Goal: Navigation & Orientation: Find specific page/section

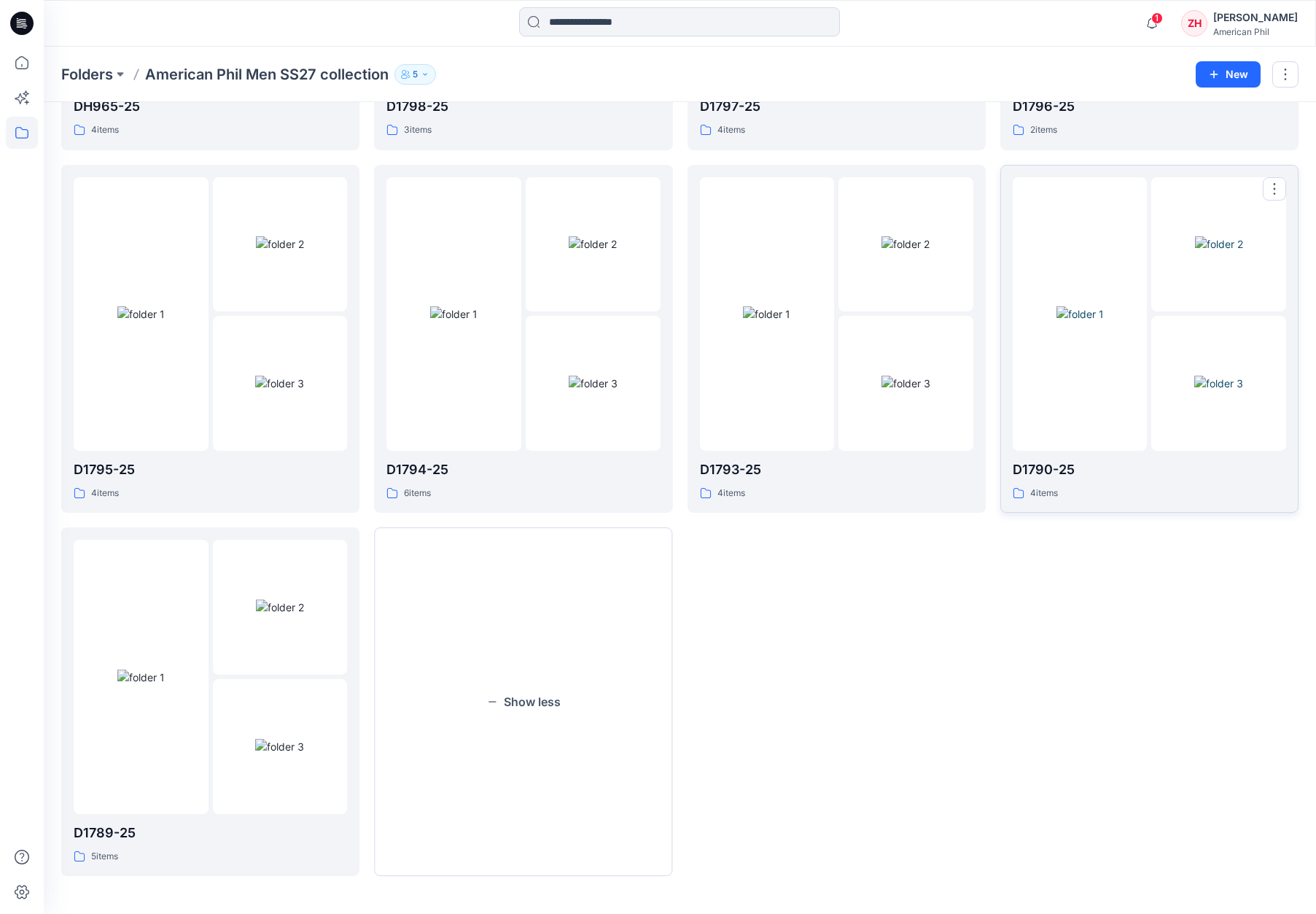
scroll to position [217, 0]
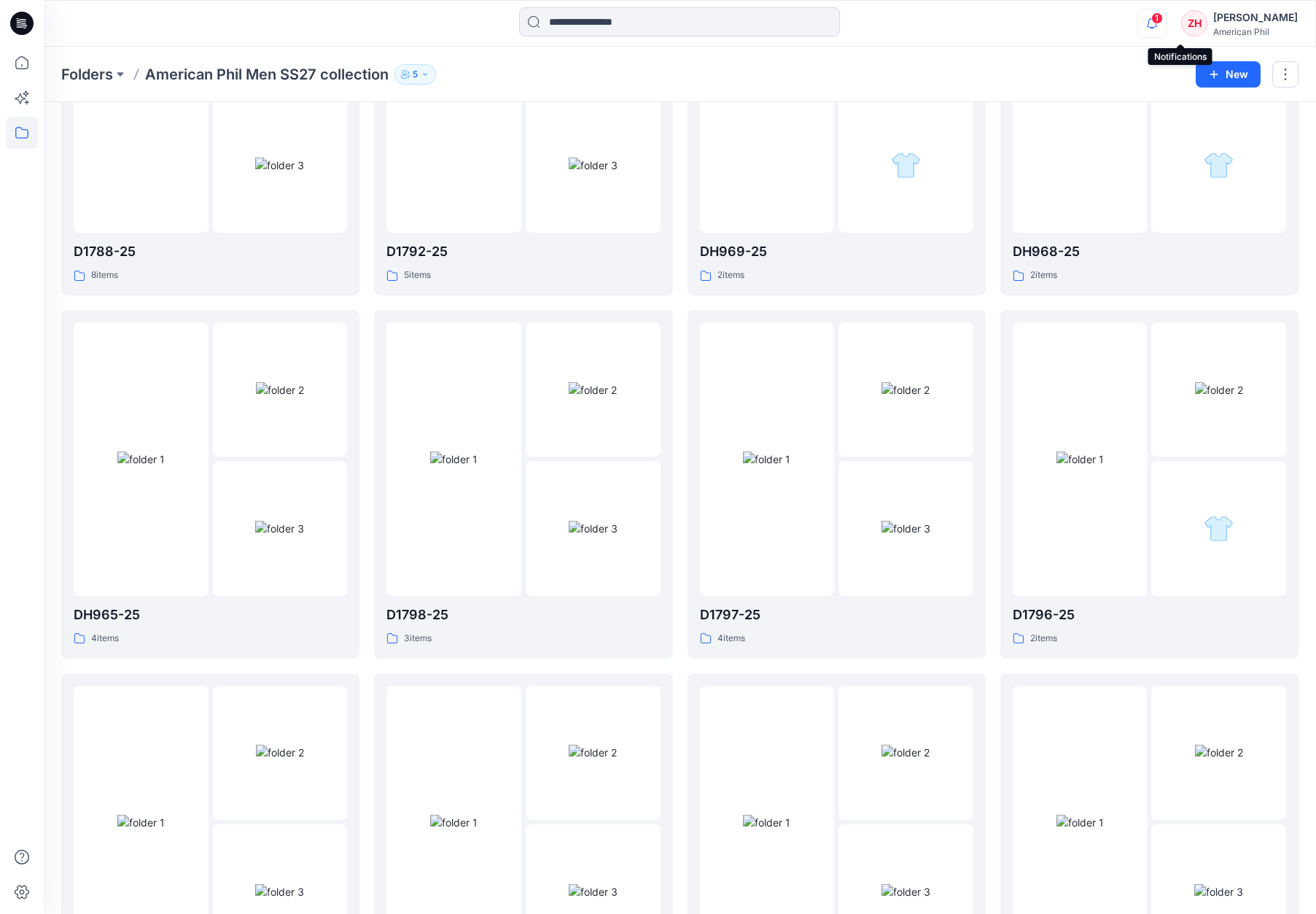
click at [1166, 23] on icon "button" at bounding box center [1152, 23] width 27 height 29
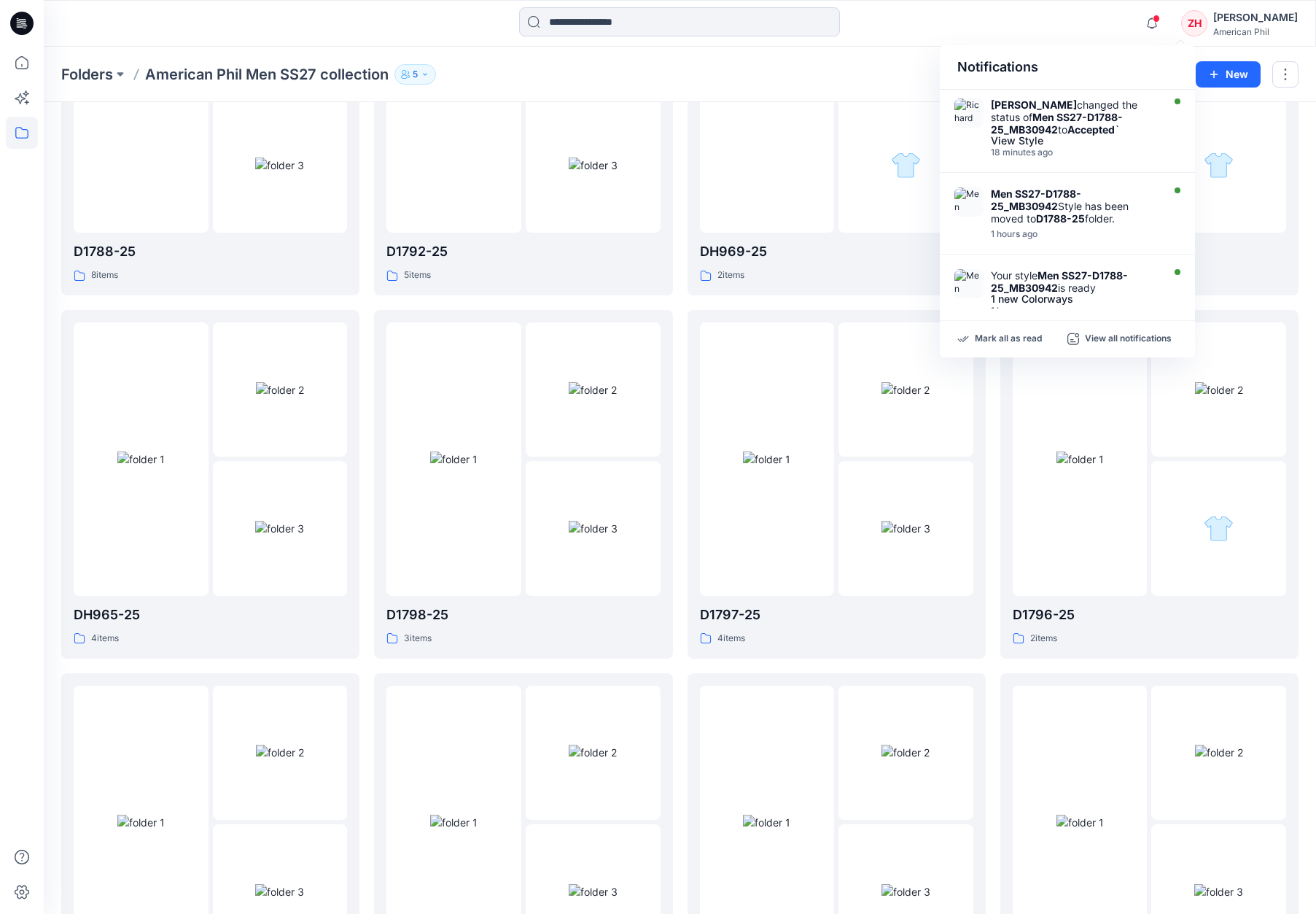
drag, startPoint x: 1112, startPoint y: 116, endPoint x: 1120, endPoint y: 65, distance: 51.6
click at [1112, 116] on strong "Men SS27-D1788-25_MB30942" at bounding box center [1057, 123] width 132 height 24
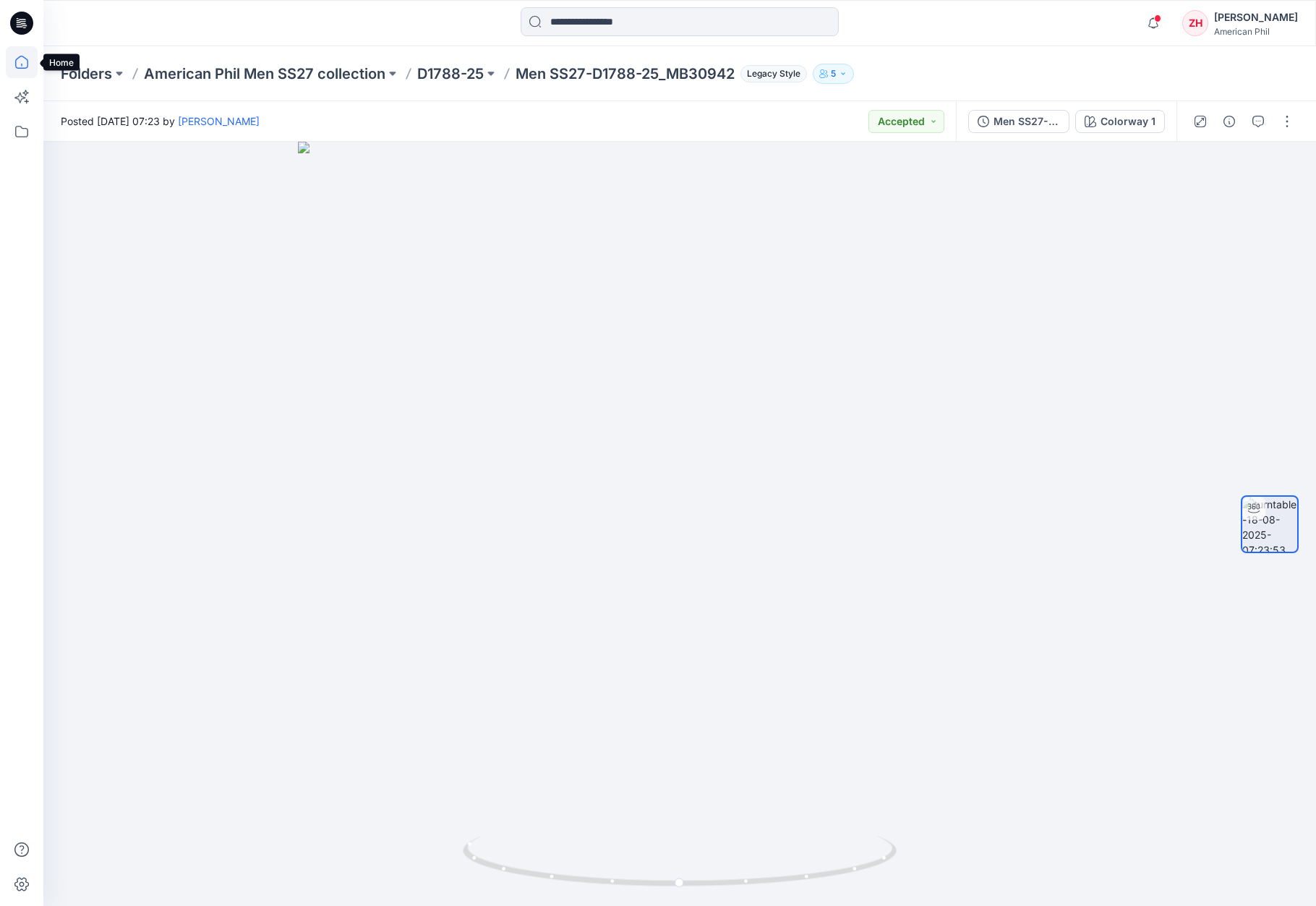
click at [32, 57] on icon at bounding box center [21, 62] width 32 height 32
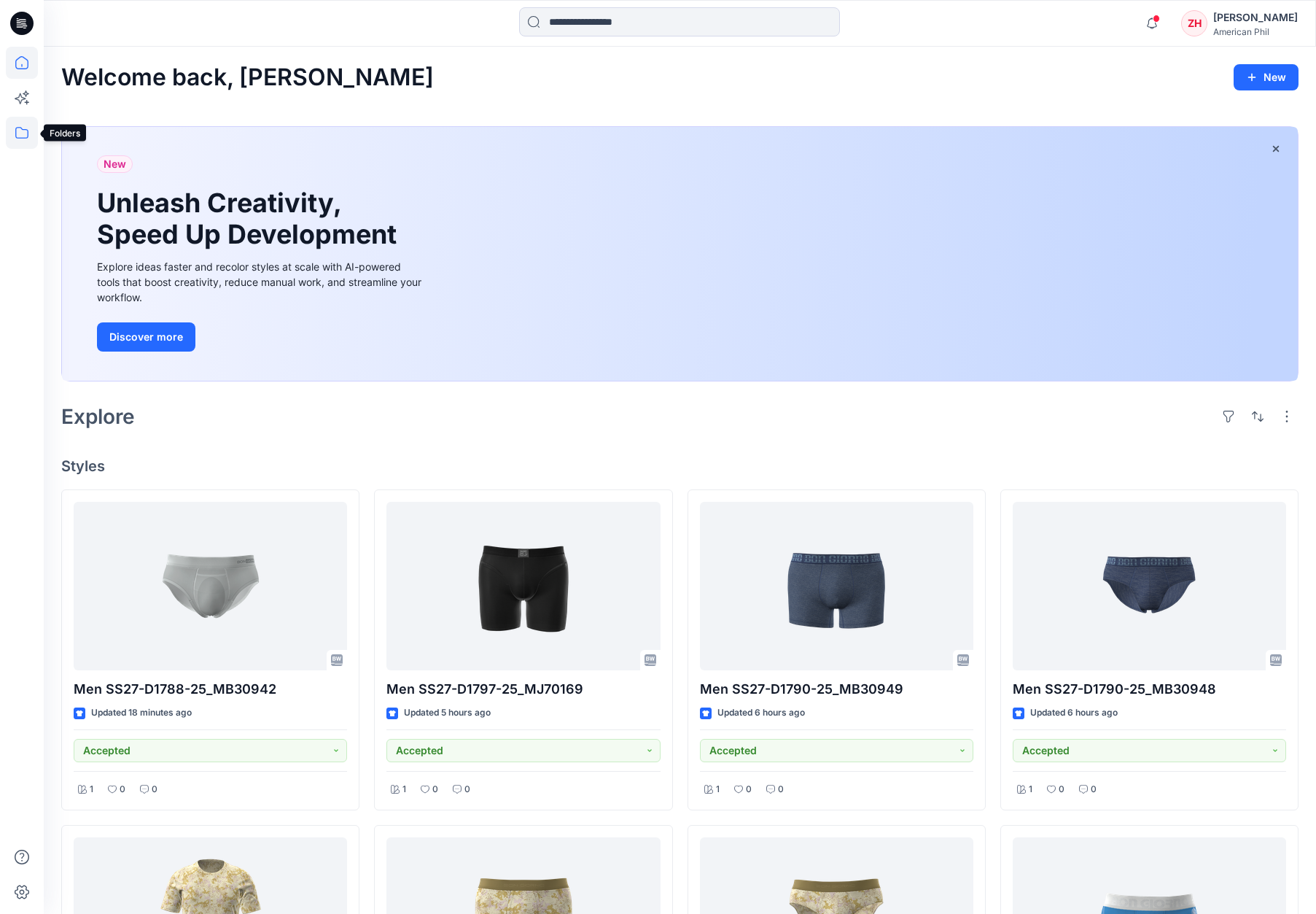
click at [27, 136] on icon at bounding box center [21, 132] width 13 height 12
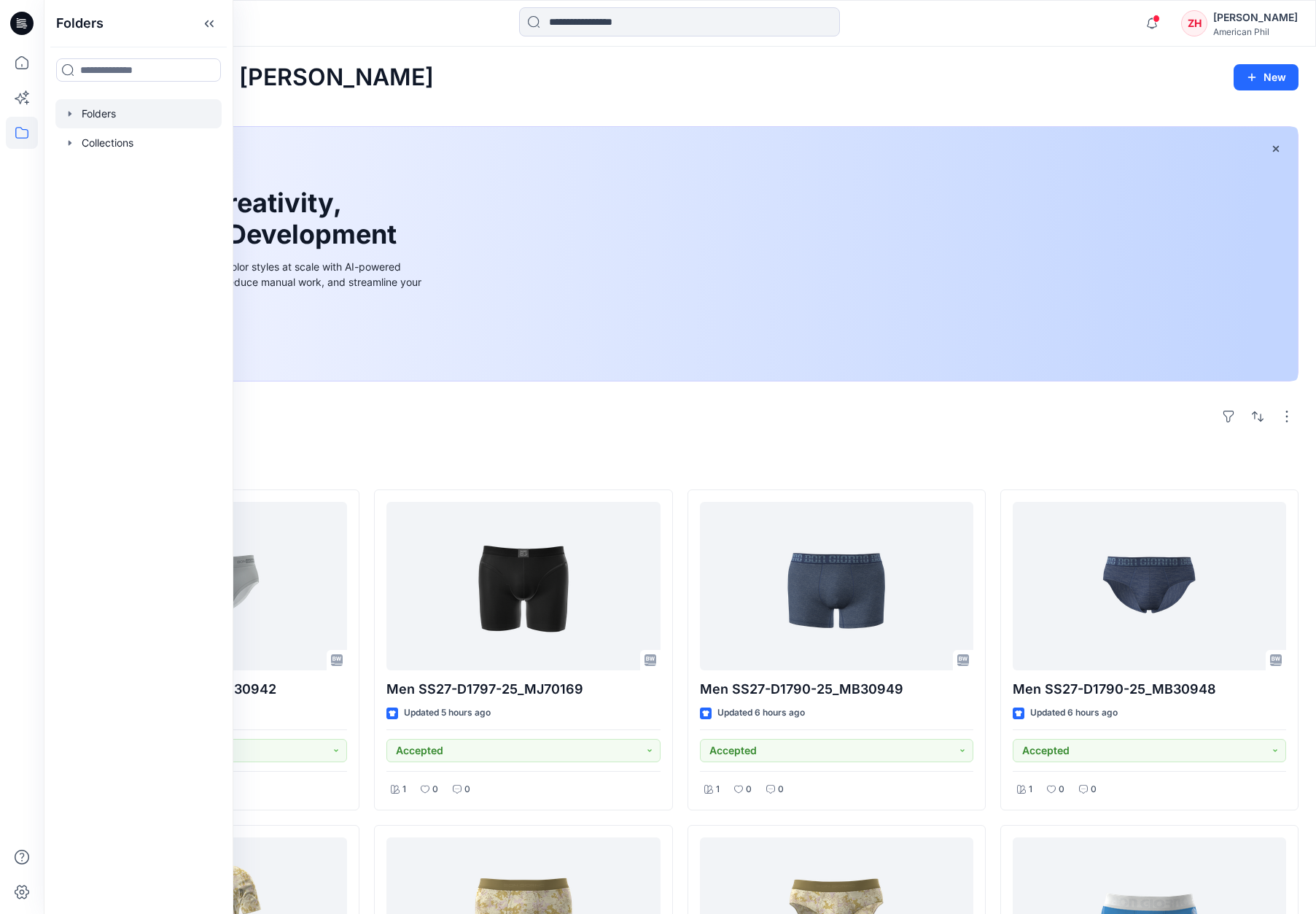
click at [115, 118] on div at bounding box center [138, 114] width 166 height 29
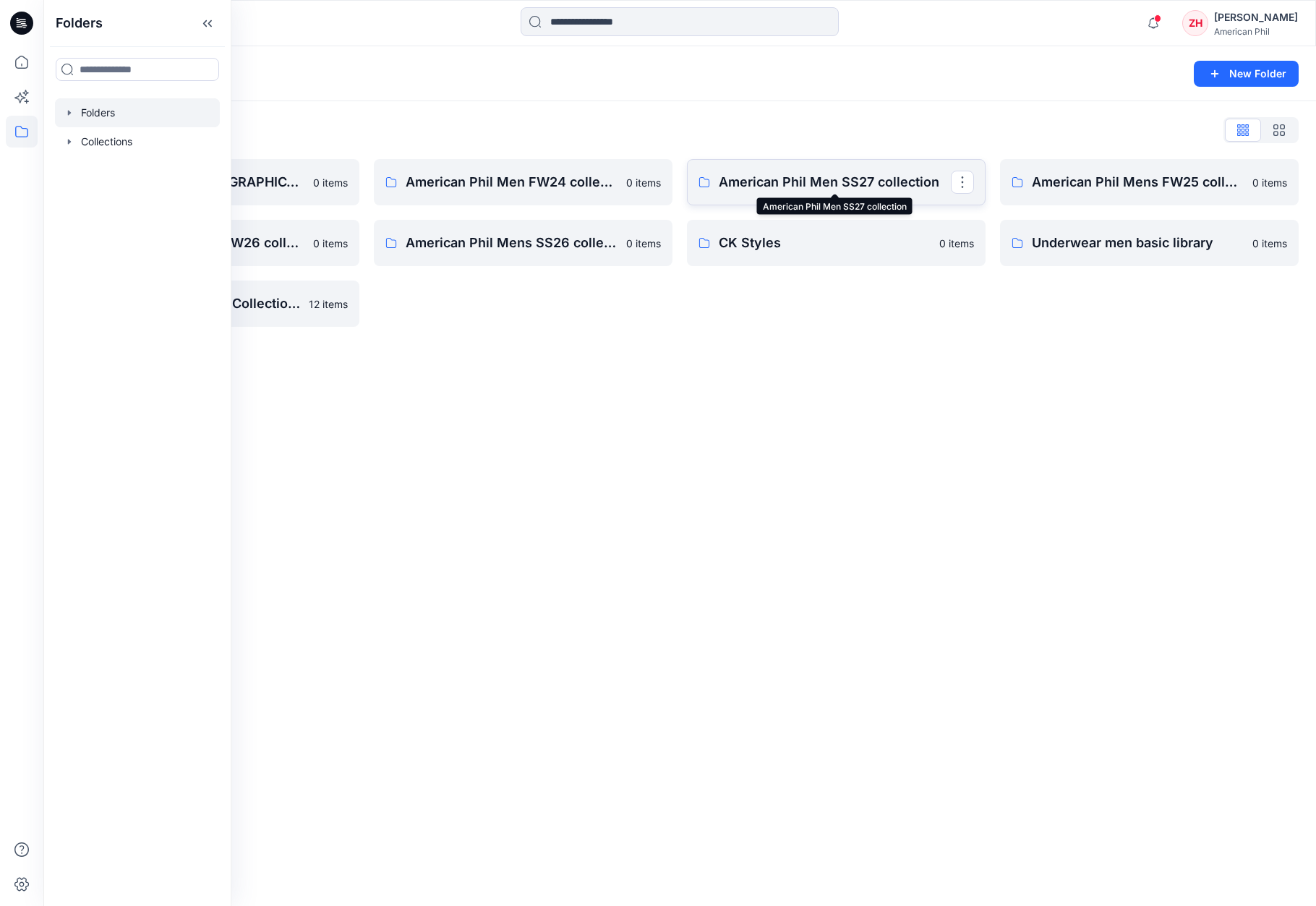
click at [813, 183] on p "American Phil Men SS27 collection" at bounding box center [835, 181] width 233 height 20
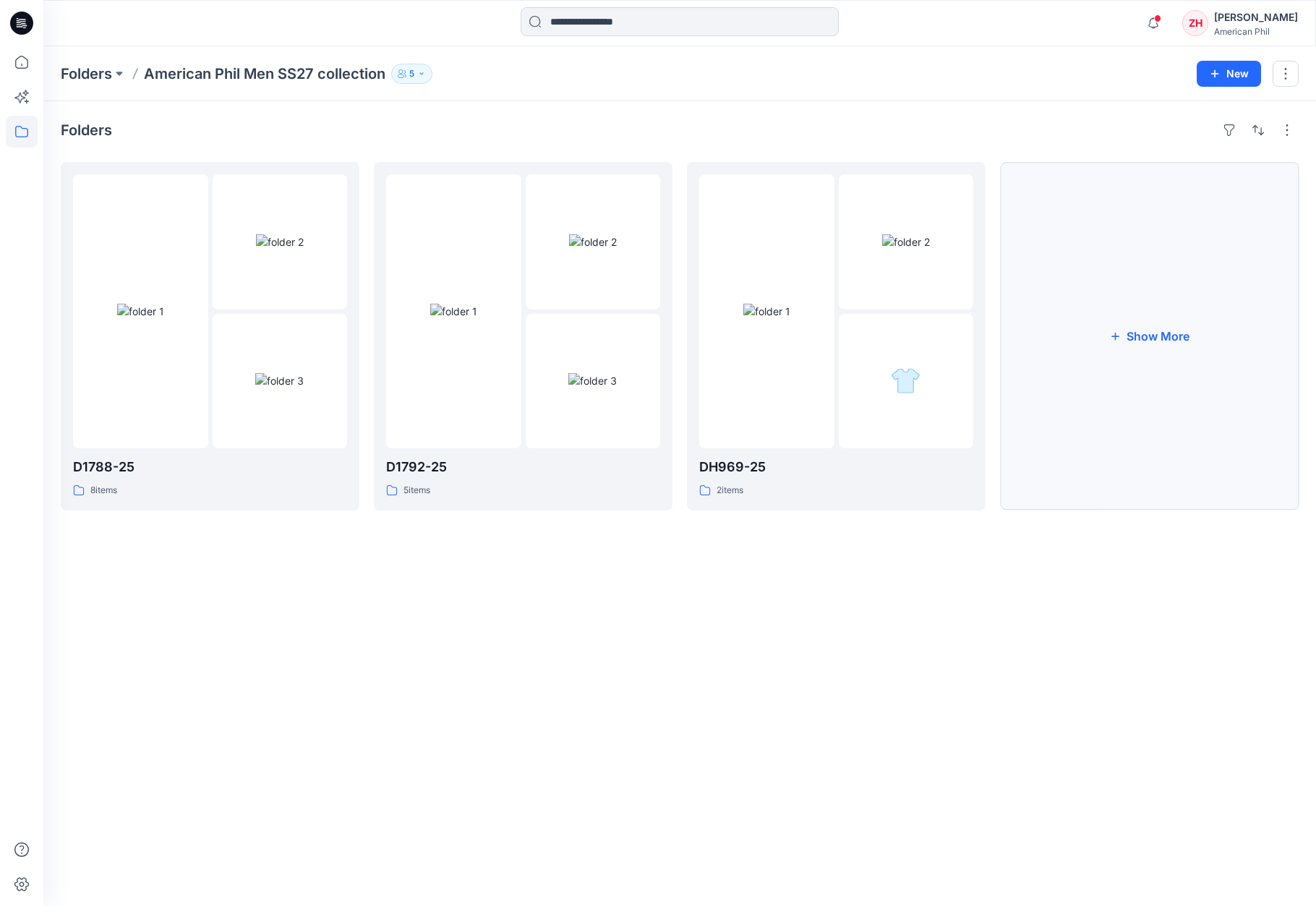
click at [1110, 340] on icon "button" at bounding box center [1114, 336] width 12 height 12
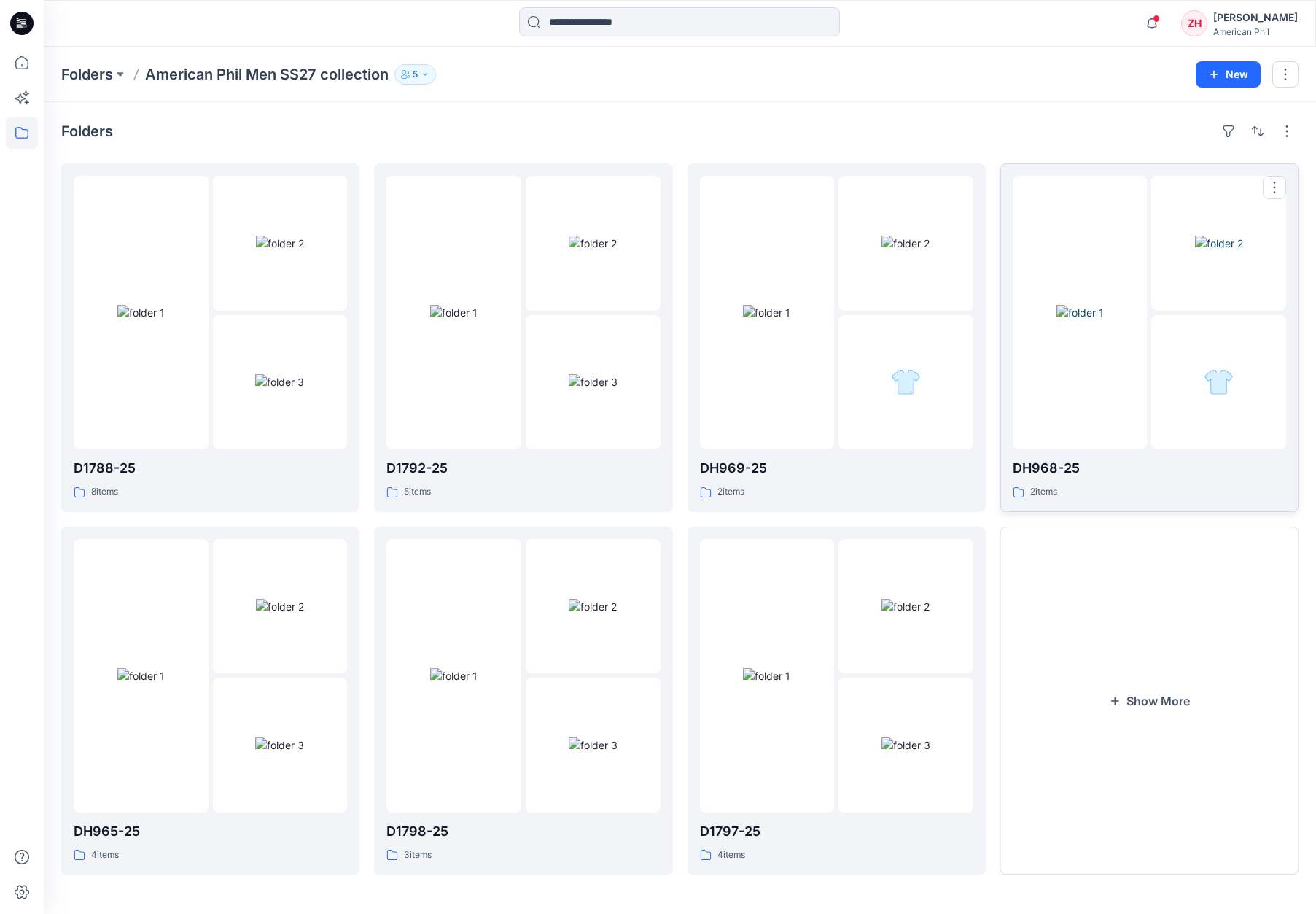
scroll to position [1, 0]
click at [1117, 601] on button "Show More" at bounding box center [1150, 700] width 298 height 348
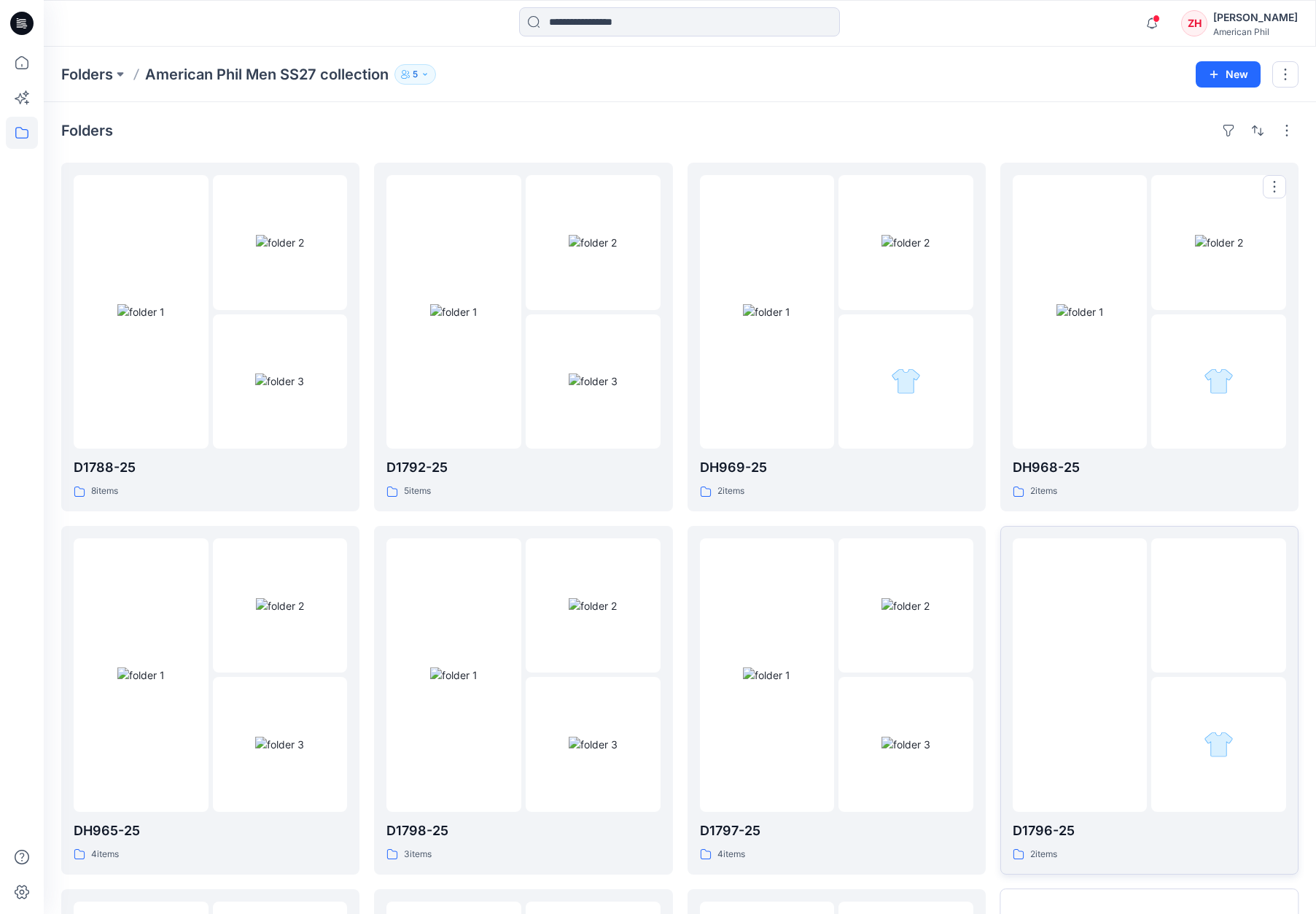
scroll to position [362, 0]
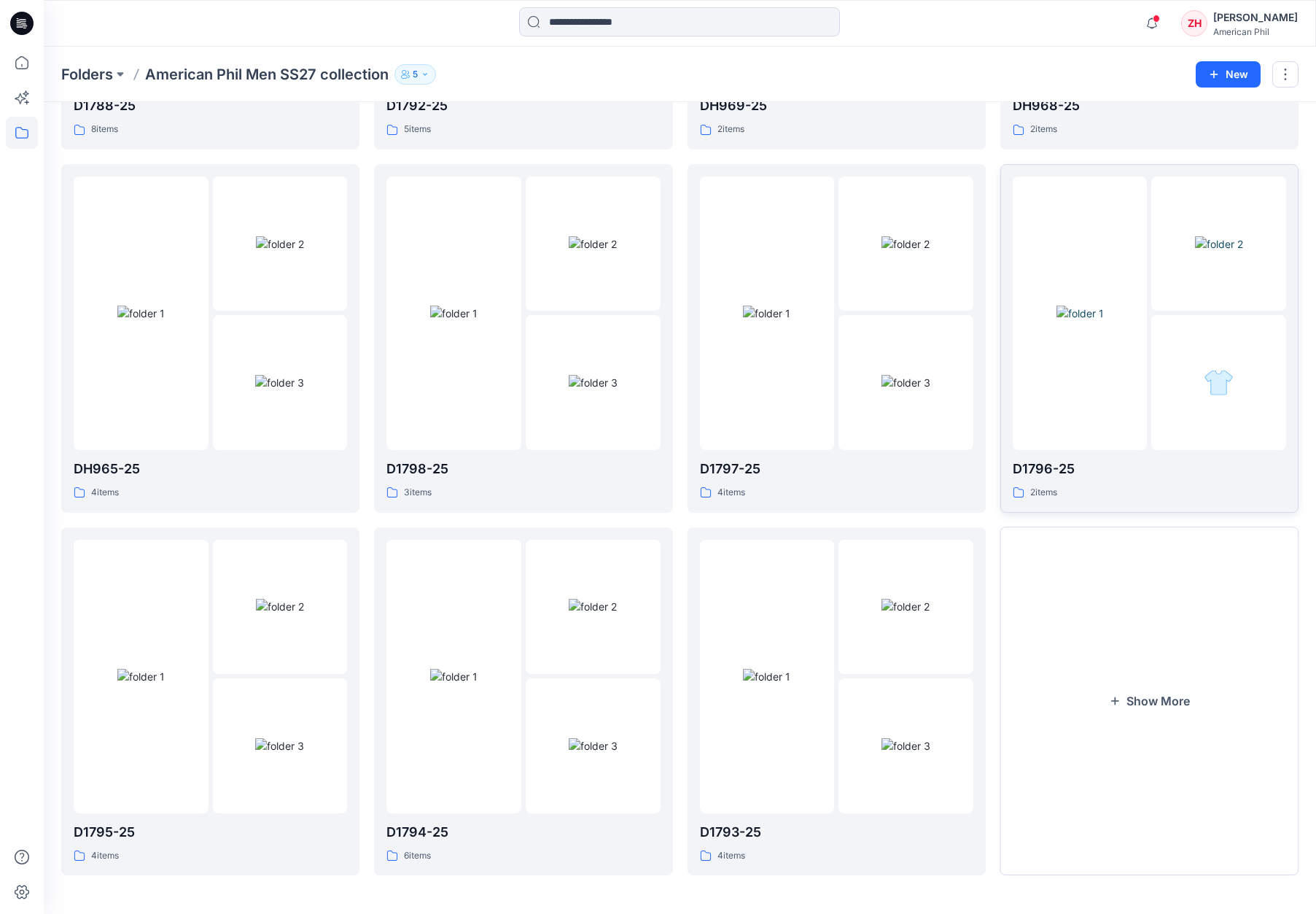
drag, startPoint x: 1107, startPoint y: 692, endPoint x: 1007, endPoint y: 441, distance: 270.2
click at [1107, 692] on button "Show More" at bounding box center [1150, 702] width 298 height 348
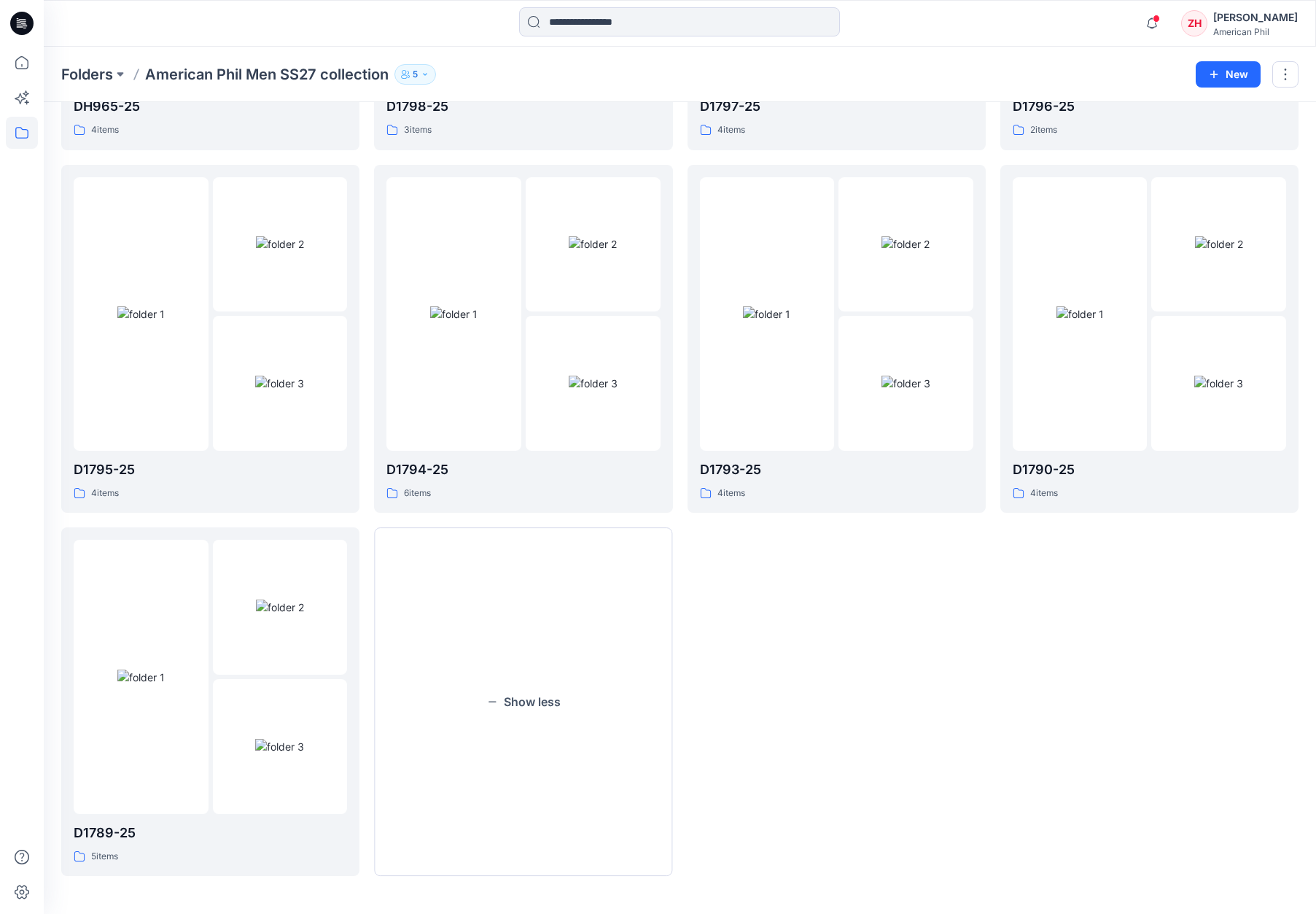
scroll to position [0, 0]
